Goal: Information Seeking & Learning: Check status

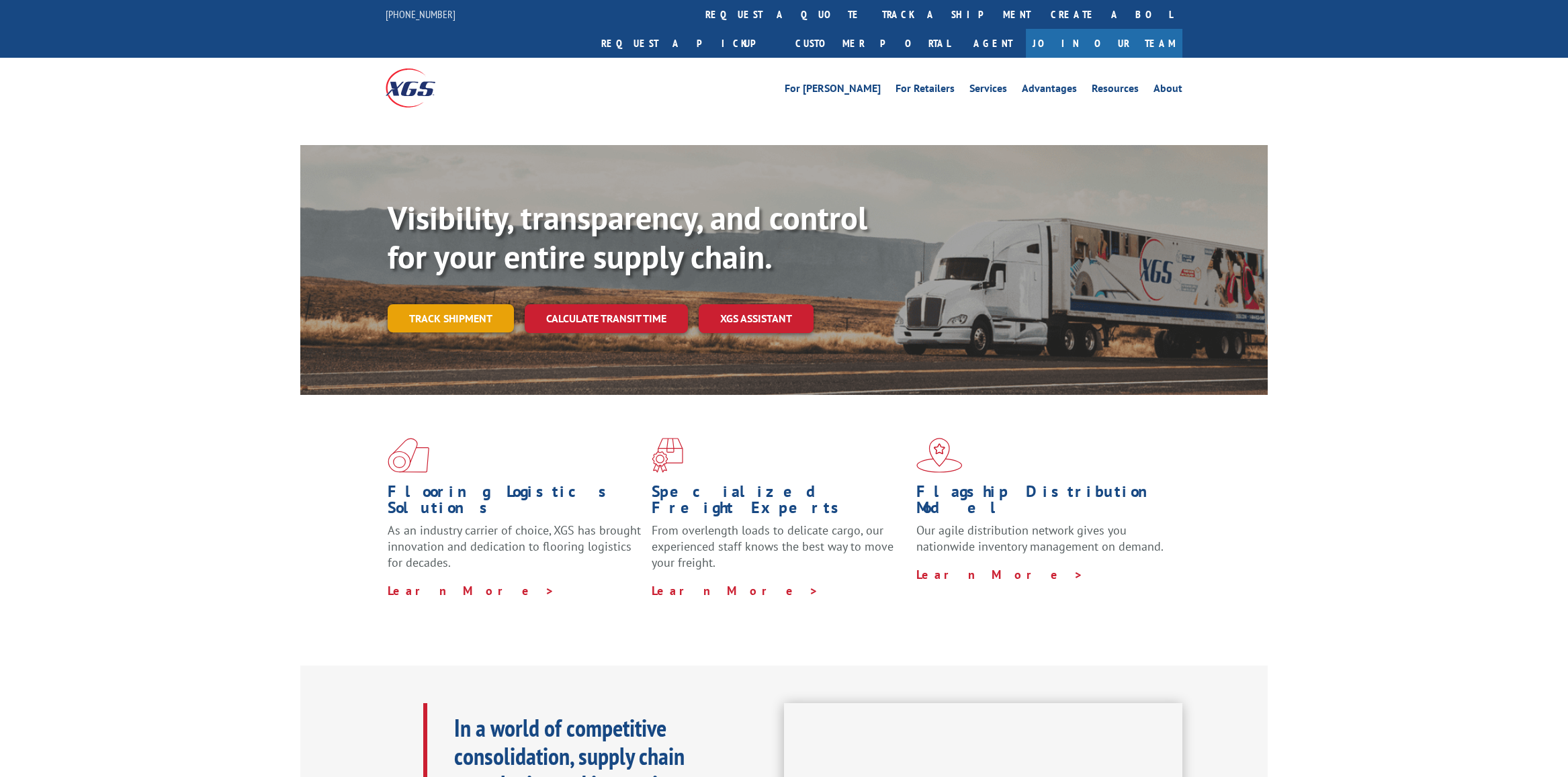
click at [456, 304] on link "Track shipment" at bounding box center [450, 318] width 126 height 28
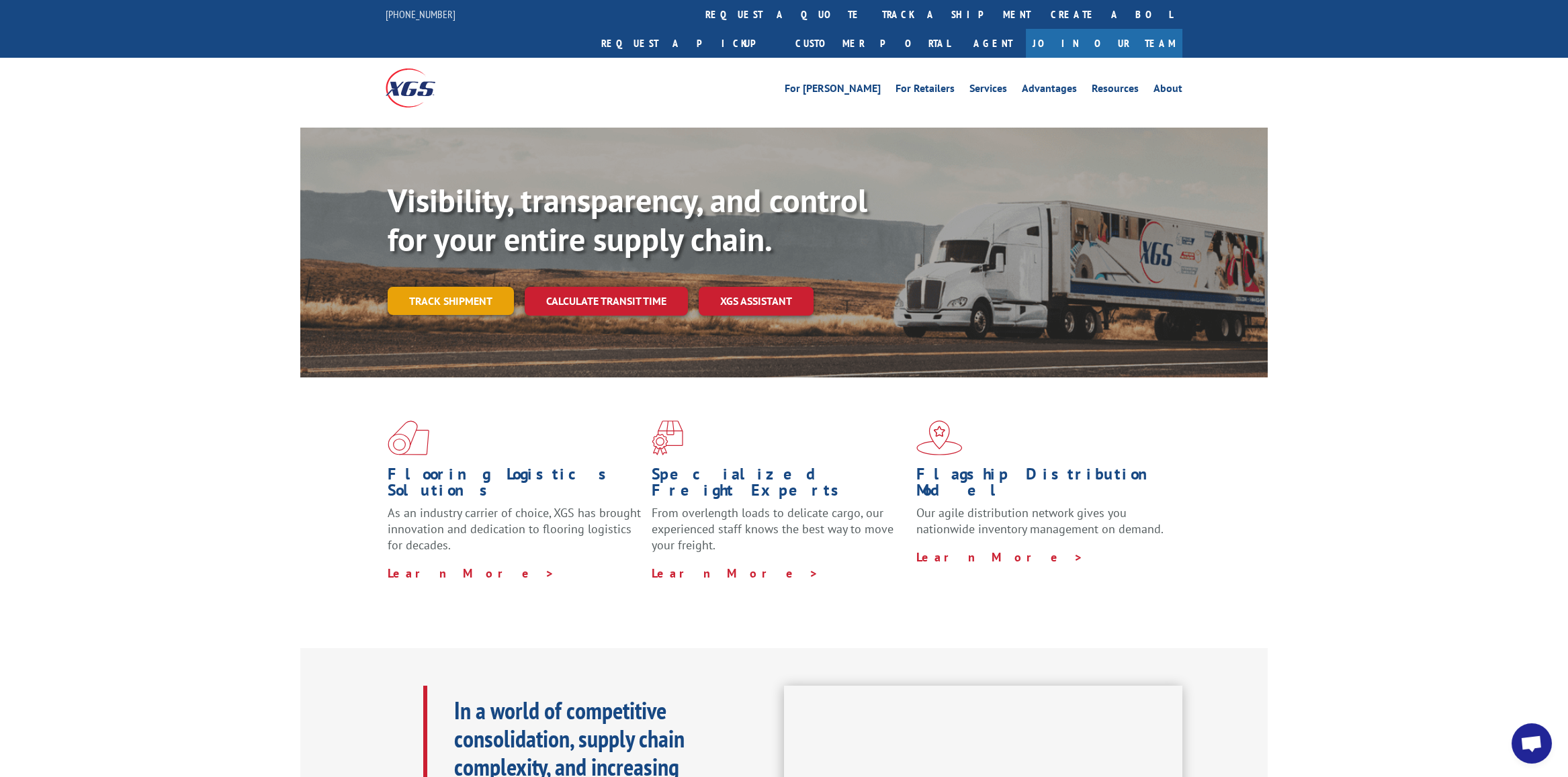
click at [421, 287] on link "Track shipment" at bounding box center [450, 301] width 126 height 28
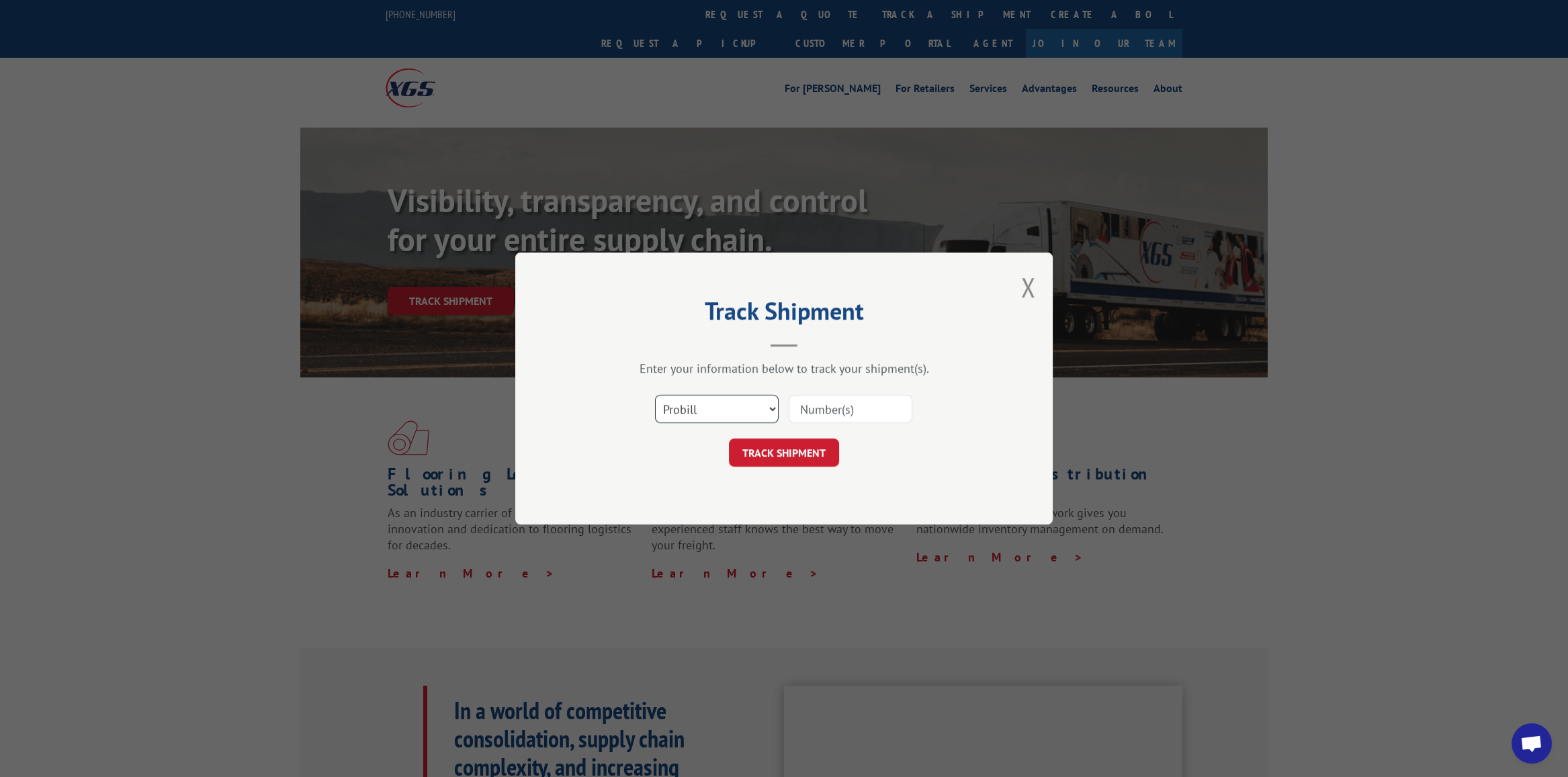
click at [740, 403] on select "Select category... Probill BOL PO" at bounding box center [717, 408] width 124 height 28
click at [655, 395] on select "Select category... Probill BOL PO" at bounding box center [717, 408] width 124 height 28
click at [706, 396] on select "Select category... Probill BOL PO" at bounding box center [717, 408] width 124 height 28
select select "bol"
click at [655, 395] on select "Select category... Probill BOL PO" at bounding box center [717, 408] width 124 height 28
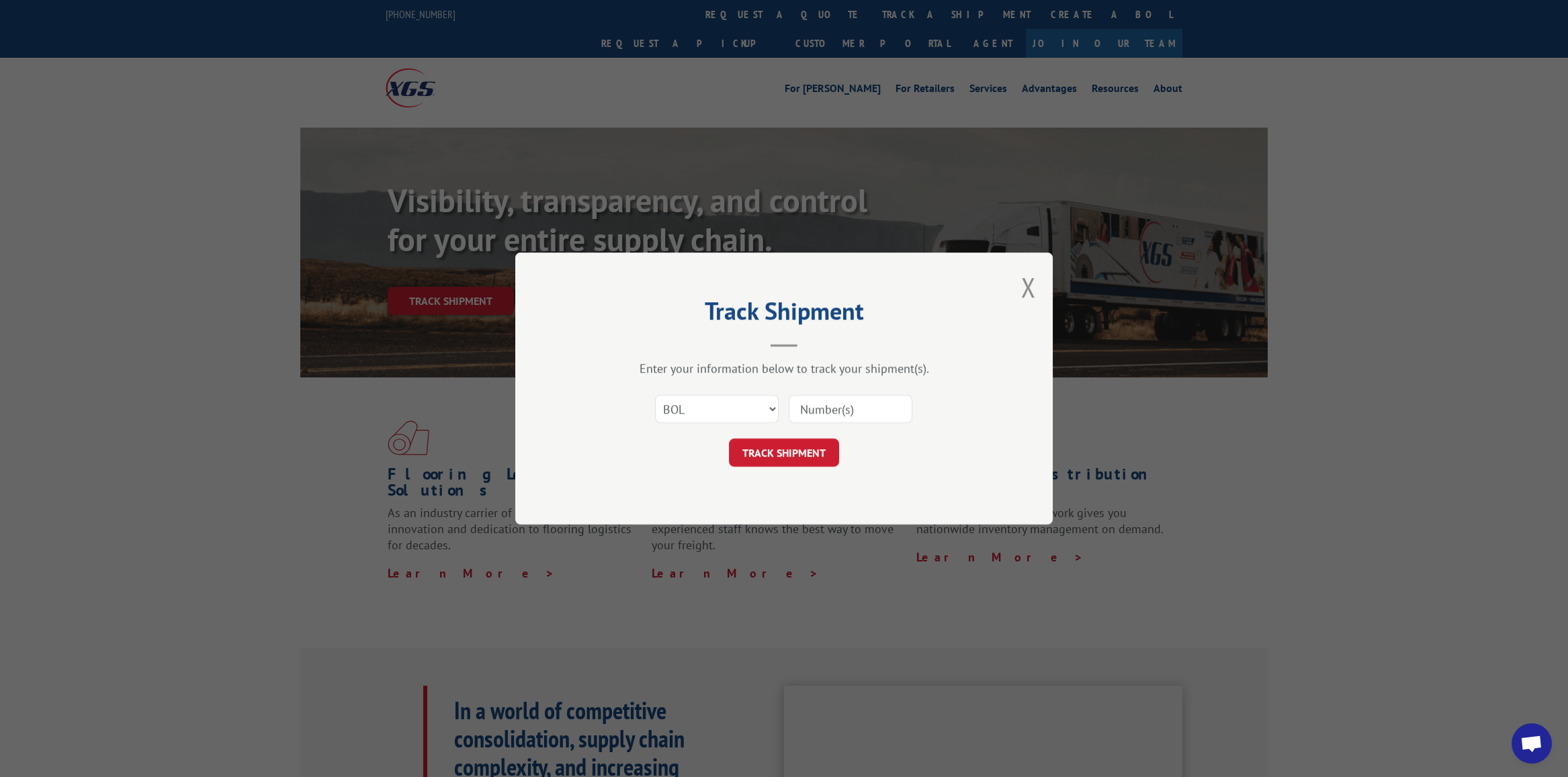
click at [856, 397] on input at bounding box center [850, 408] width 124 height 28
type input "2878885"
click at [783, 447] on button "TRACK SHIPMENT" at bounding box center [784, 452] width 110 height 28
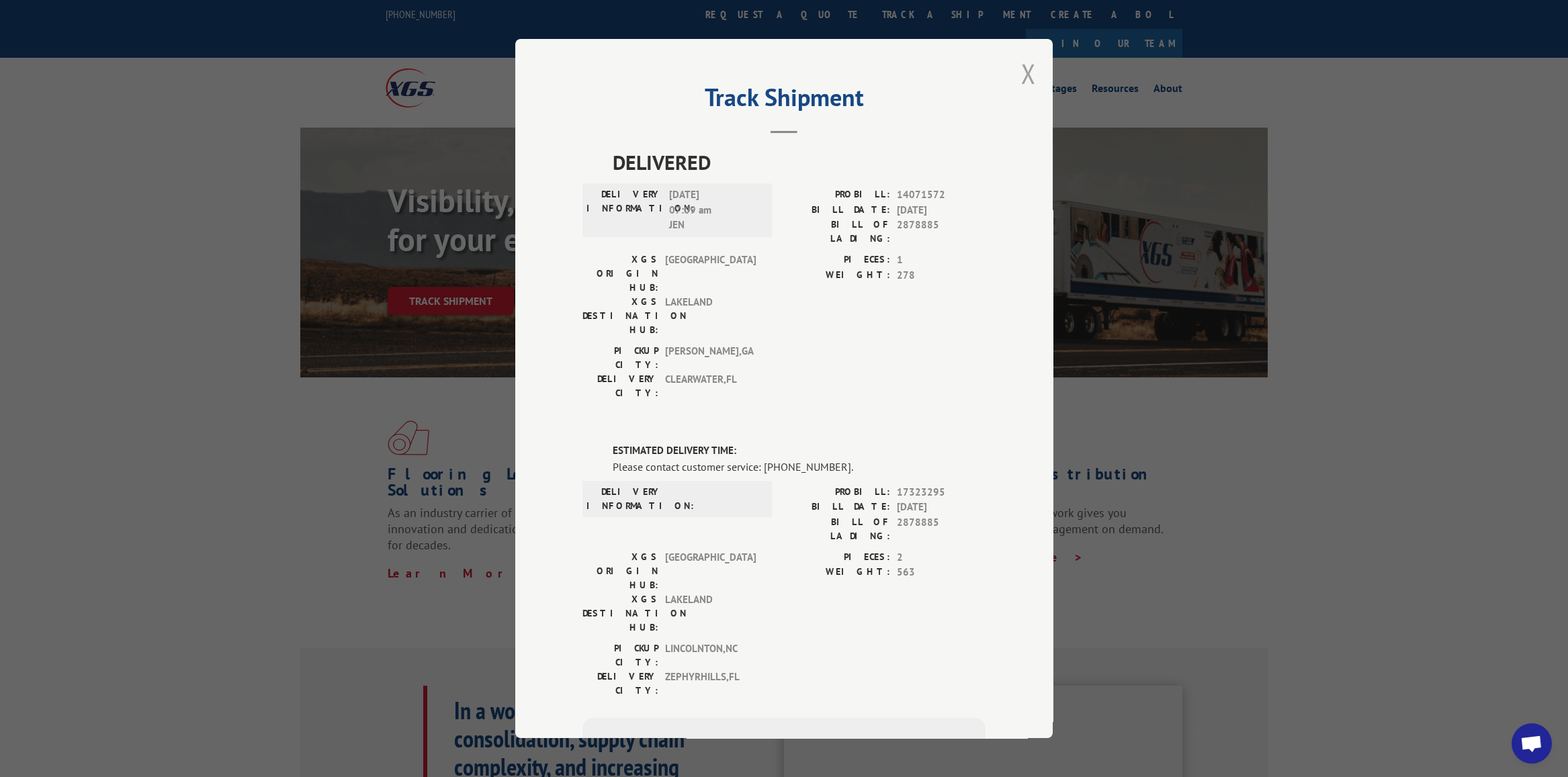
click at [1027, 73] on button "Close modal" at bounding box center [1028, 74] width 14 height 36
